Goal: Use online tool/utility: Utilize a website feature to perform a specific function

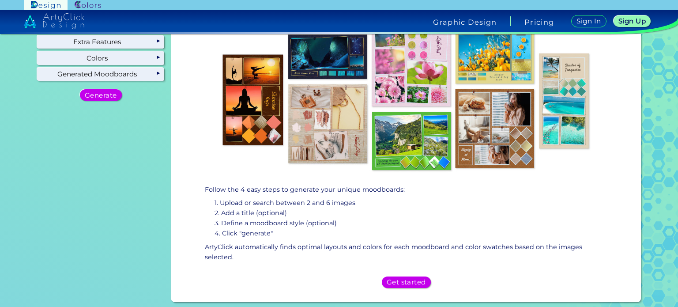
scroll to position [132, 0]
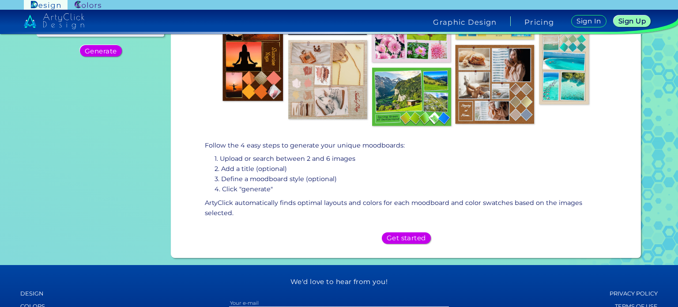
click at [402, 237] on h5 "Get started" at bounding box center [406, 238] width 36 height 6
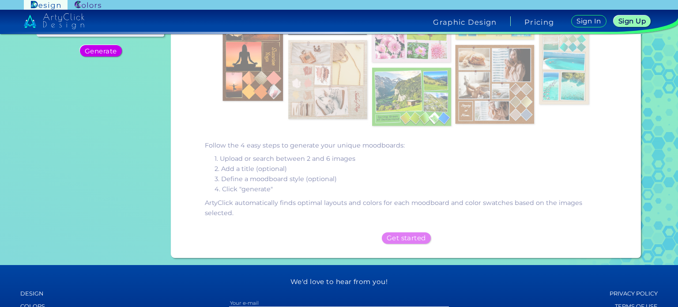
scroll to position [0, 0]
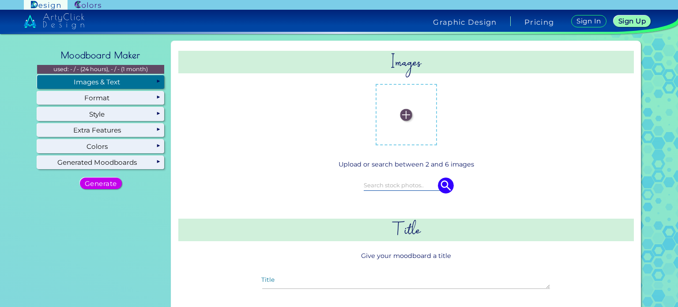
click at [401, 115] on img at bounding box center [406, 115] width 12 height 12
click at [0, 0] on input "file" at bounding box center [0, 0] width 0 height 0
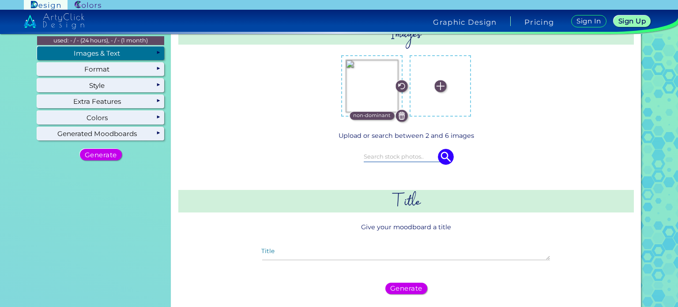
scroll to position [44, 0]
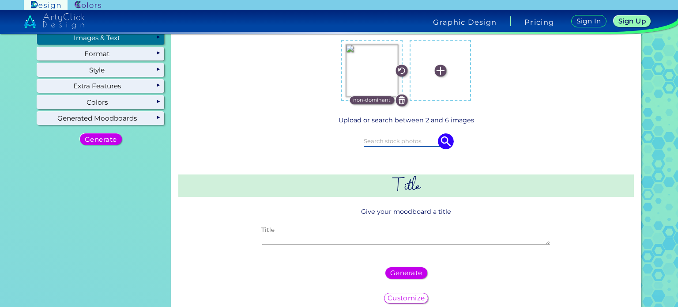
click at [394, 234] on textarea "Title" at bounding box center [406, 239] width 288 height 11
type textarea "w"
type textarea "my brand"
click at [440, 72] on img at bounding box center [440, 70] width 12 height 12
click at [0, 0] on input "file" at bounding box center [0, 0] width 0 height 0
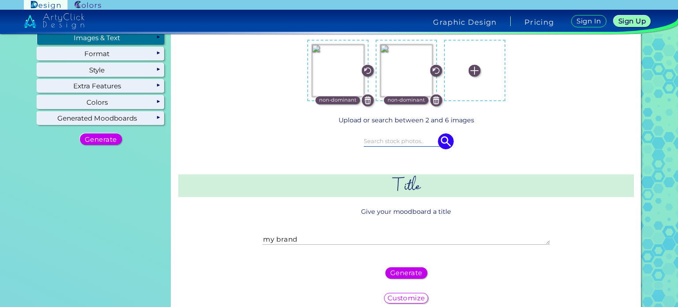
scroll to position [132, 0]
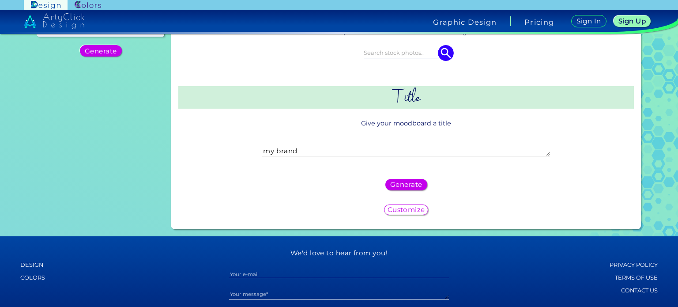
click at [412, 184] on h5 "Generate" at bounding box center [405, 184] width 29 height 6
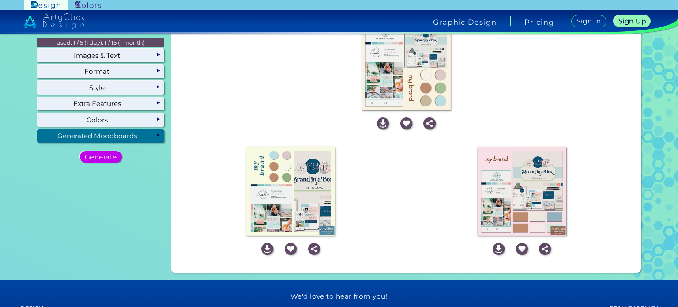
scroll to position [0, 0]
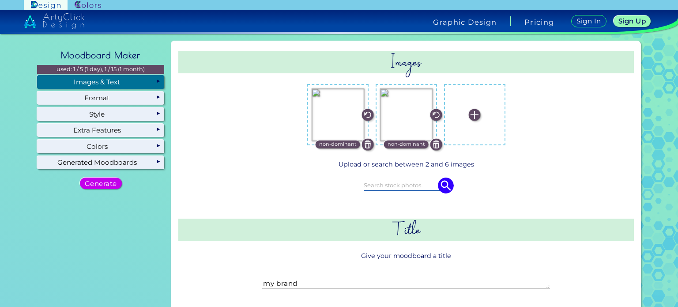
click at [433, 146] on img at bounding box center [436, 145] width 12 height 12
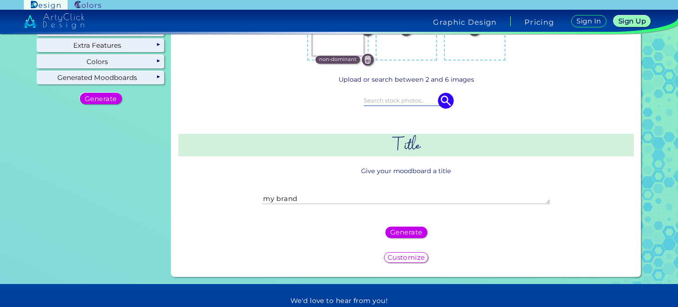
scroll to position [88, 0]
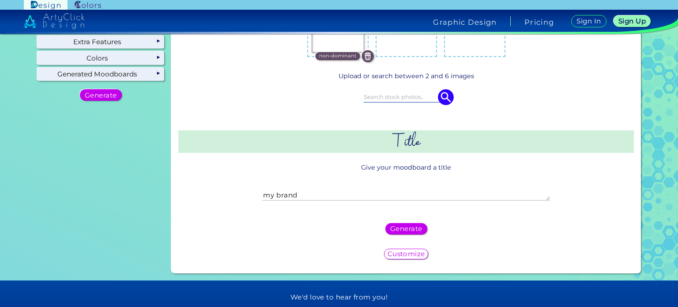
click at [391, 225] on h5 "Generate" at bounding box center [405, 228] width 29 height 6
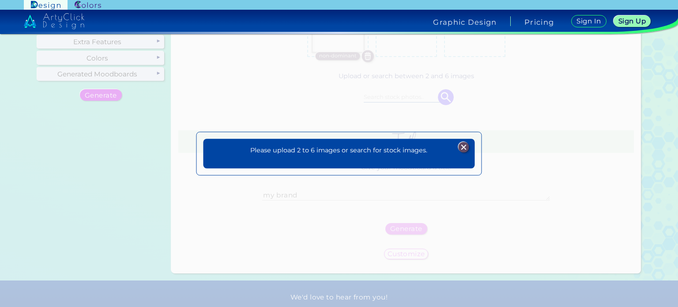
scroll to position [0, 0]
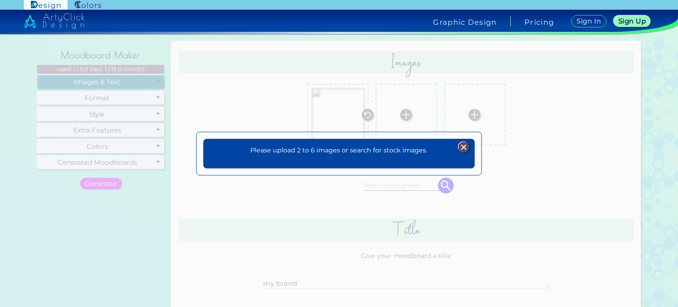
click at [463, 146] on img at bounding box center [463, 147] width 11 height 11
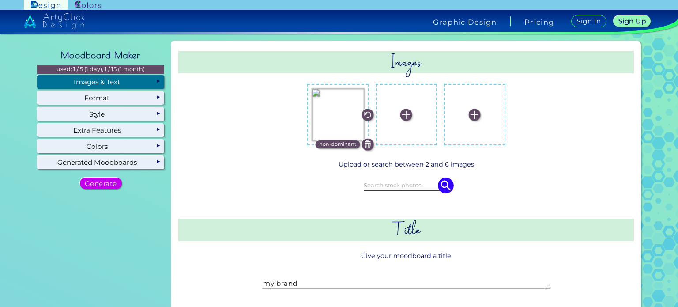
click at [390, 184] on input at bounding box center [406, 185] width 85 height 10
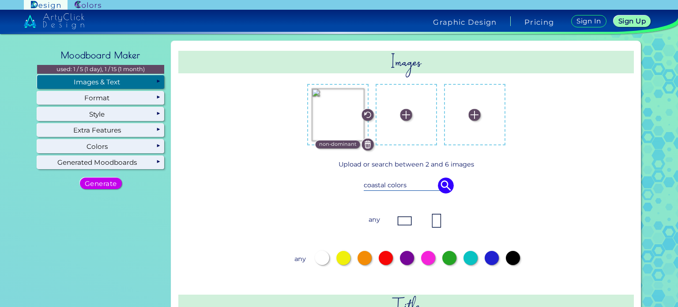
type input "coastal colors"
click at [447, 185] on img at bounding box center [446, 185] width 16 height 16
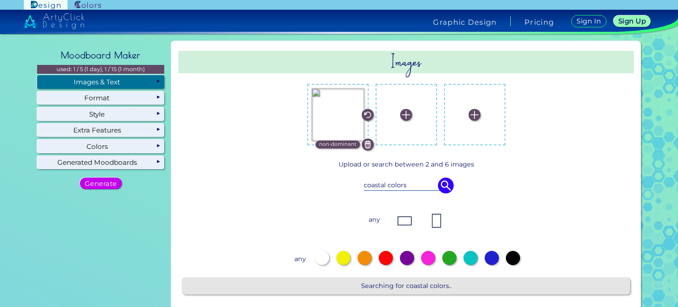
scroll to position [88, 0]
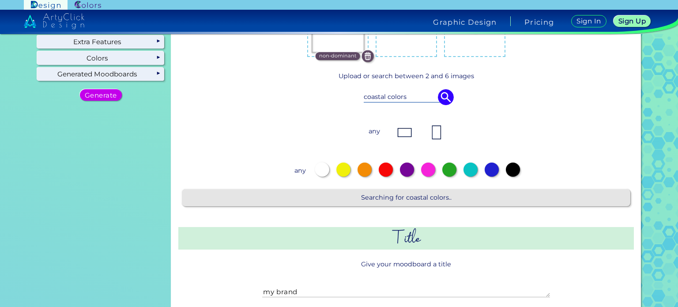
click at [468, 172] on div at bounding box center [470, 169] width 14 height 14
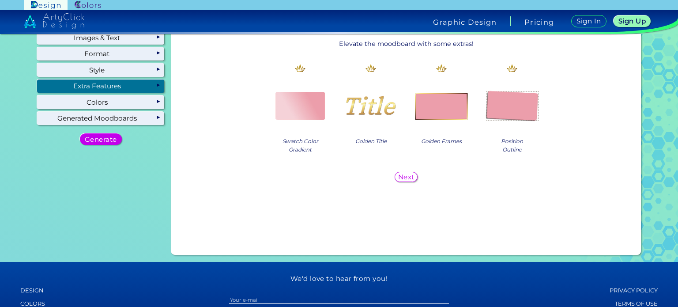
scroll to position [0, 0]
